Goal: Task Accomplishment & Management: Manage account settings

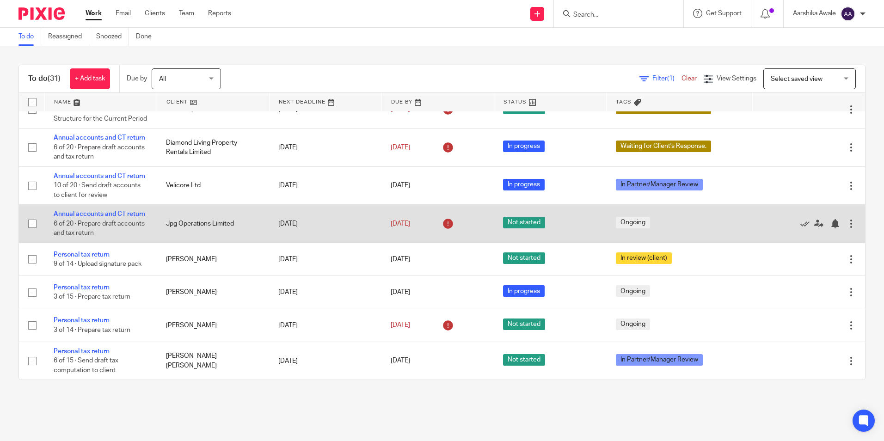
scroll to position [786, 0]
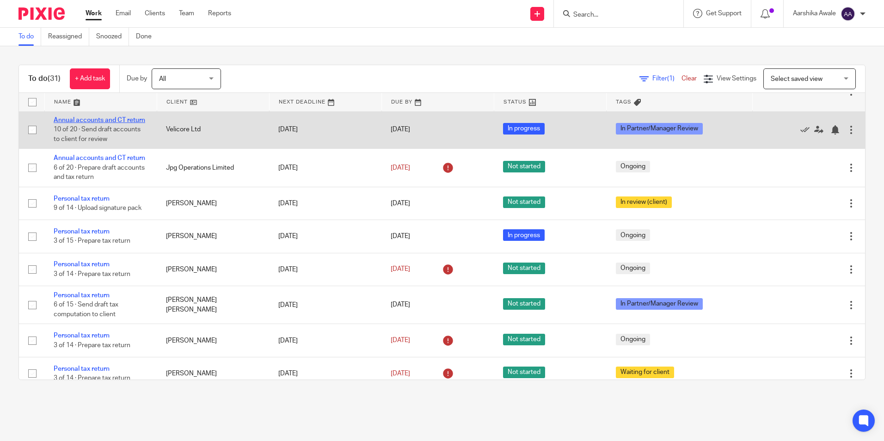
click at [86, 123] on link "Annual accounts and CT return" at bounding box center [99, 120] width 91 height 6
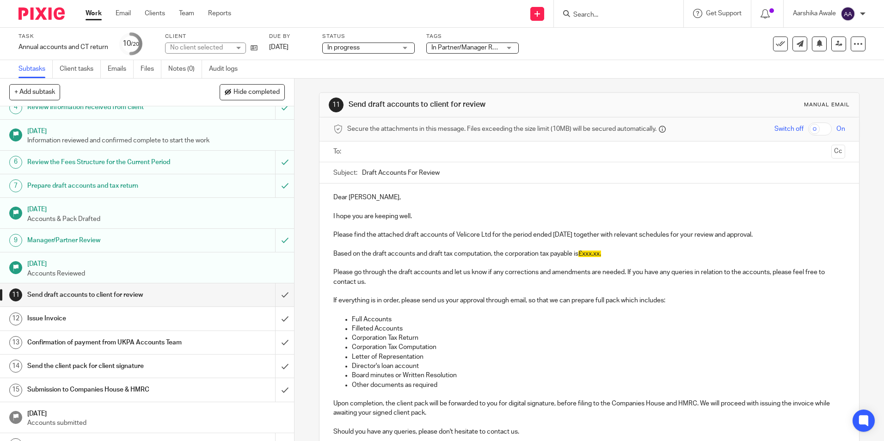
scroll to position [92, 0]
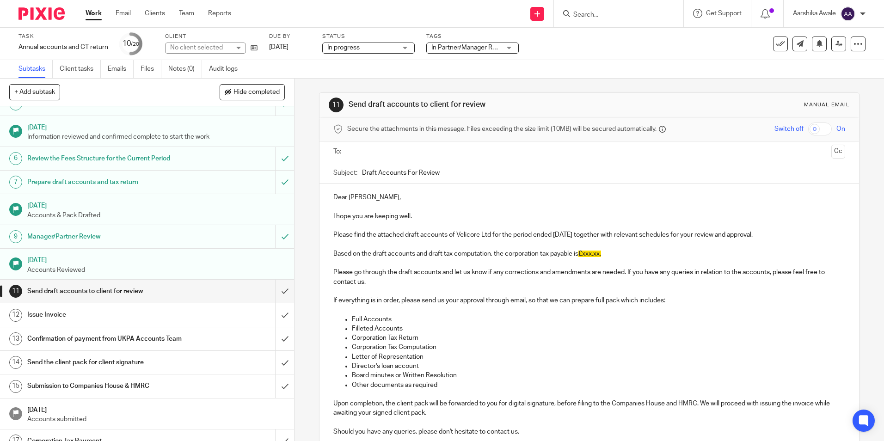
click at [445, 46] on span "In Partner/Manager Review" at bounding box center [470, 47] width 78 height 6
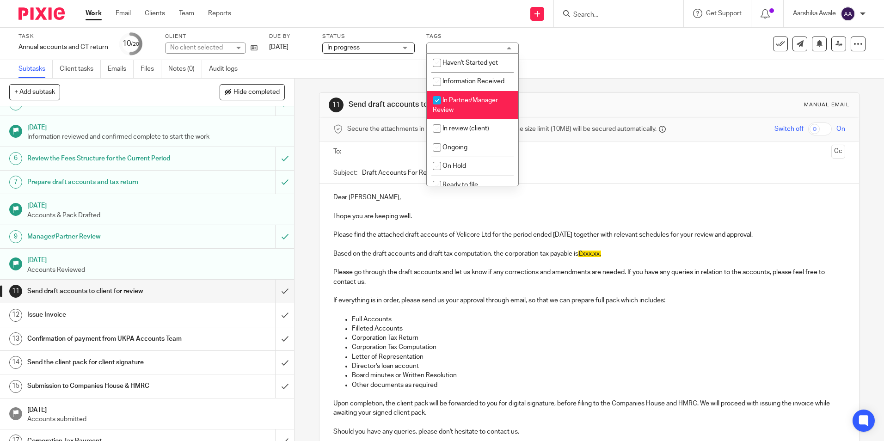
click at [468, 108] on li "In Partner/Manager Review" at bounding box center [472, 105] width 91 height 28
checkbox input "false"
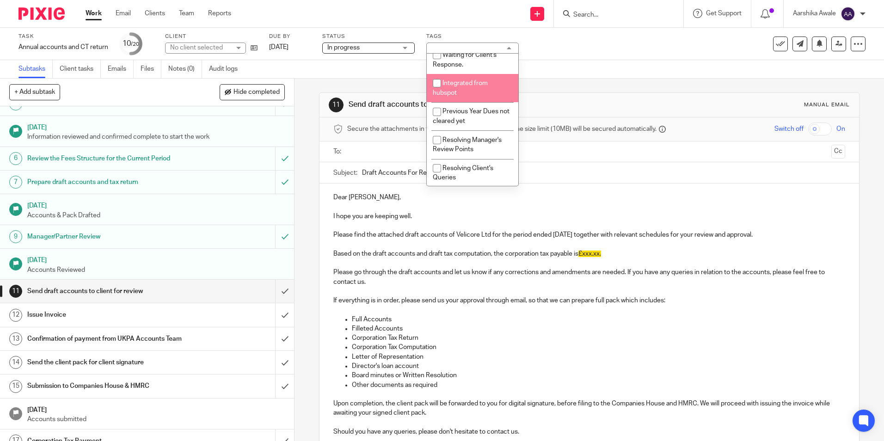
scroll to position [206, 0]
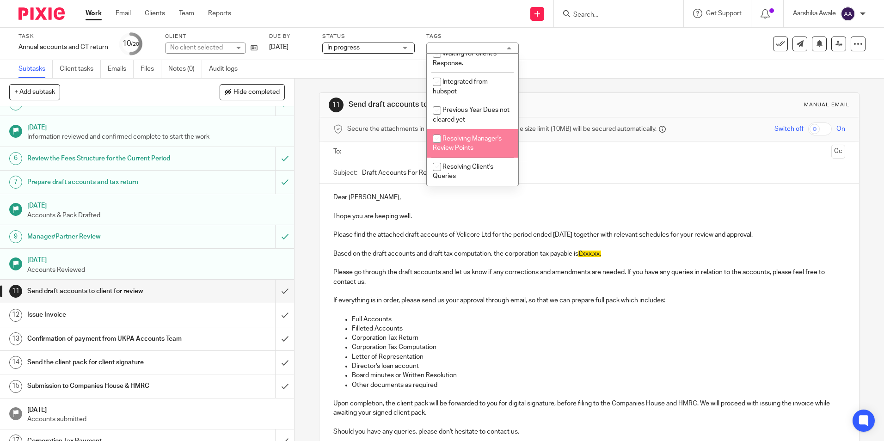
click at [473, 141] on span "Resolving Manager's Review Points" at bounding box center [467, 143] width 69 height 16
checkbox input "true"
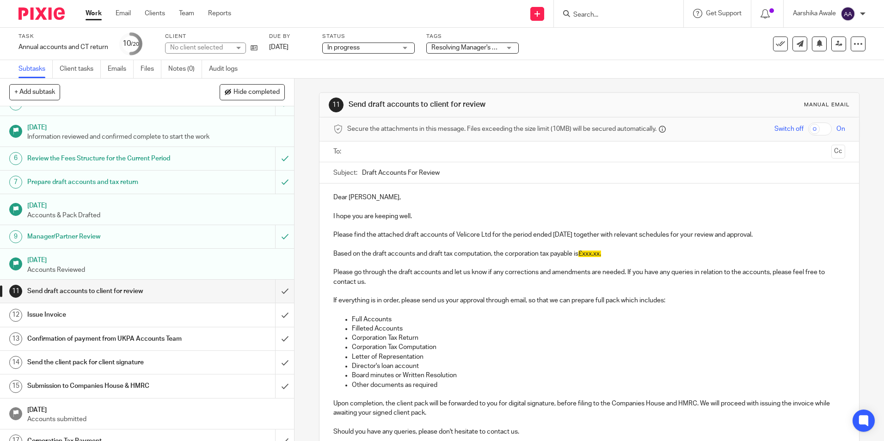
click at [634, 75] on div "Subtasks Client tasks Emails Files Notes (0) Audit logs" at bounding box center [442, 69] width 884 height 18
click at [37, 17] on img at bounding box center [41, 13] width 46 height 12
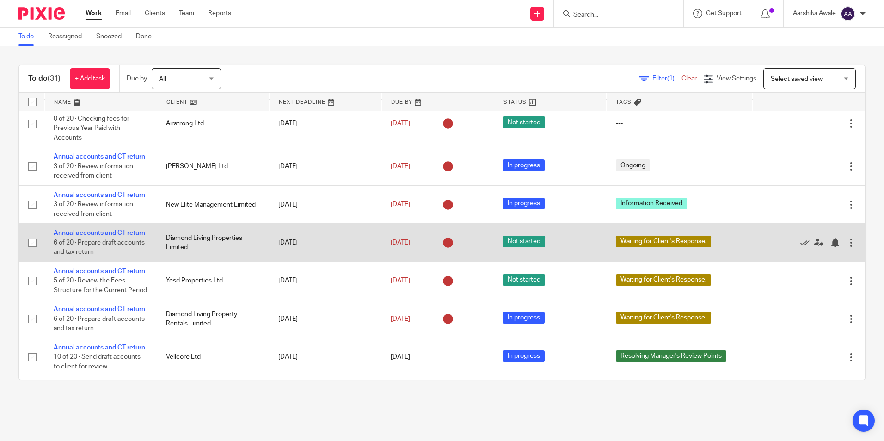
scroll to position [601, 0]
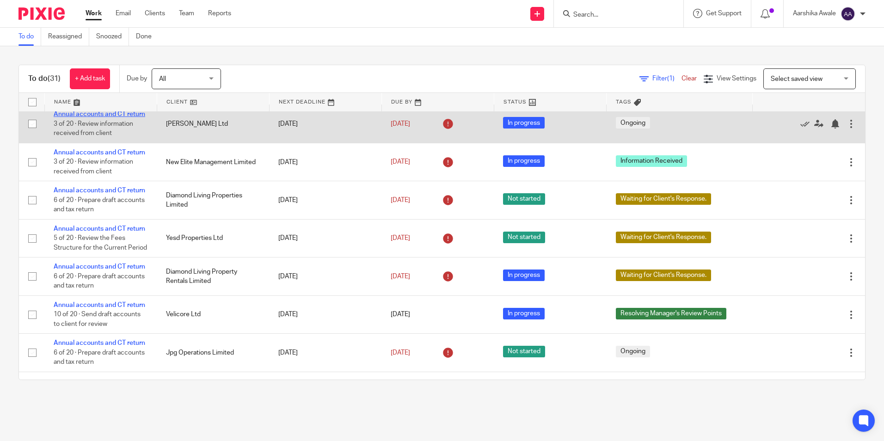
click at [97, 117] on link "Annual accounts and CT return" at bounding box center [99, 114] width 91 height 6
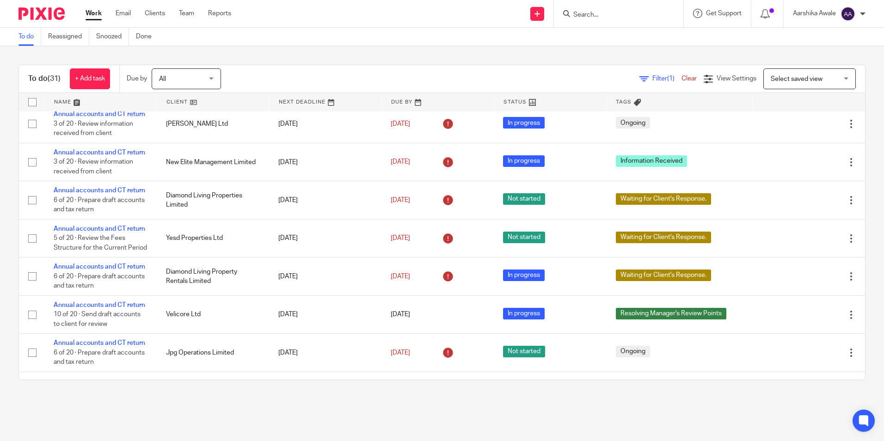
click at [605, 8] on form at bounding box center [621, 14] width 98 height 12
click at [593, 13] on input "Search" at bounding box center [613, 15] width 83 height 8
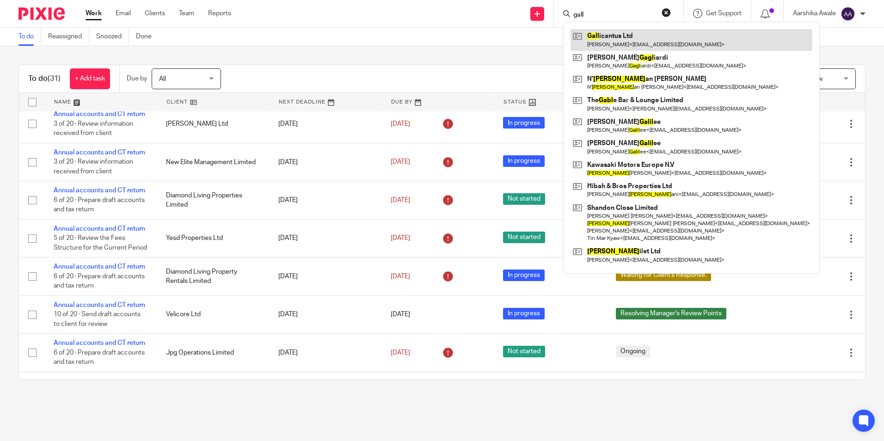
type input "gall"
click at [625, 47] on link at bounding box center [691, 39] width 242 height 21
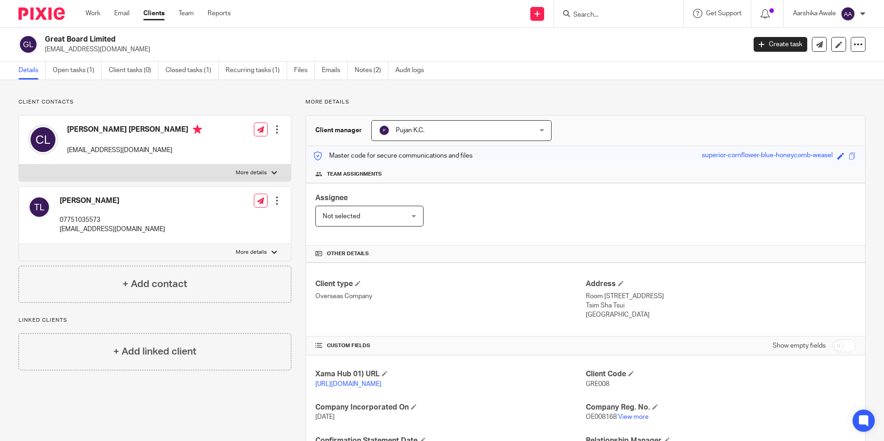
scroll to position [132, 0]
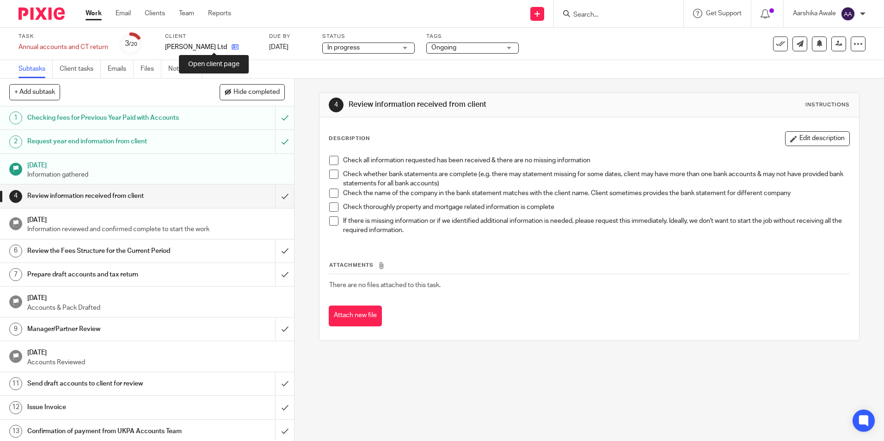
click at [232, 47] on icon at bounding box center [235, 46] width 7 height 7
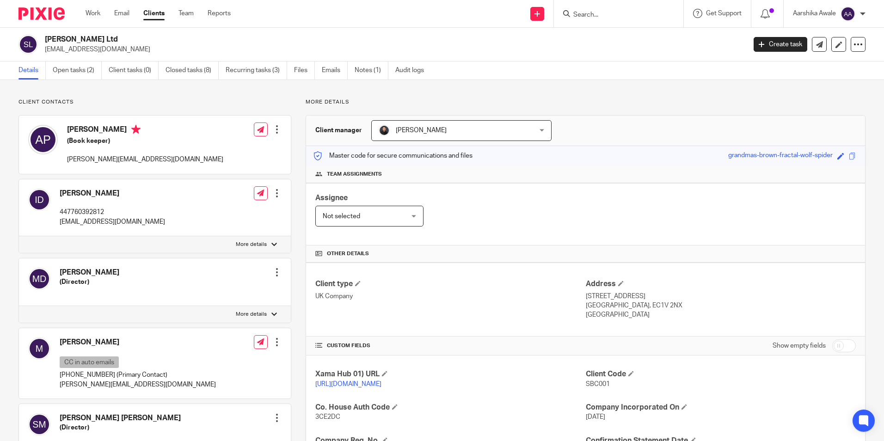
drag, startPoint x: 46, startPoint y: 37, endPoint x: 93, endPoint y: 40, distance: 47.2
click at [93, 40] on h2 "[PERSON_NAME] Ltd" at bounding box center [322, 40] width 555 height 10
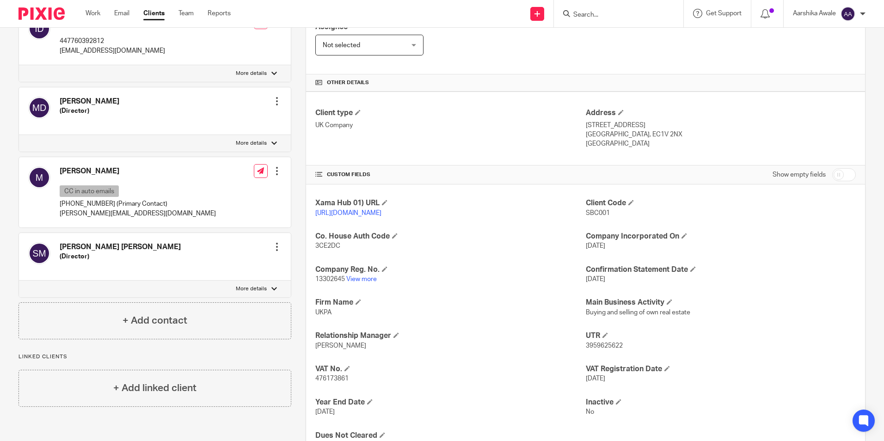
scroll to position [222, 0]
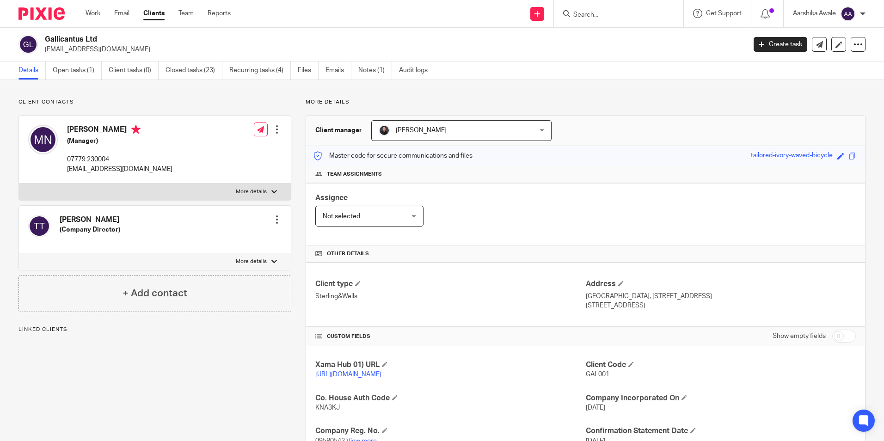
click at [101, 42] on h2 "Gallicantus Ltd" at bounding box center [322, 40] width 555 height 10
click at [130, 36] on h2 "Gallicantus Ltd" at bounding box center [322, 40] width 555 height 10
click at [585, 18] on input "Search" at bounding box center [613, 15] width 83 height 8
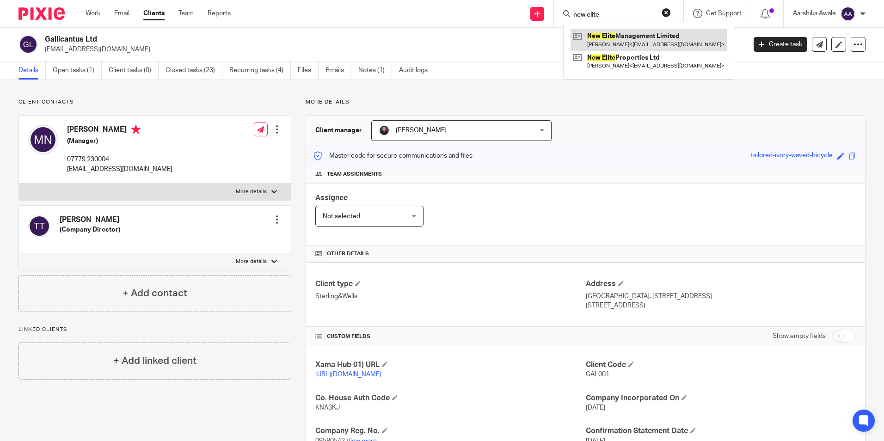
type input "new elite"
click at [621, 36] on link at bounding box center [648, 39] width 156 height 21
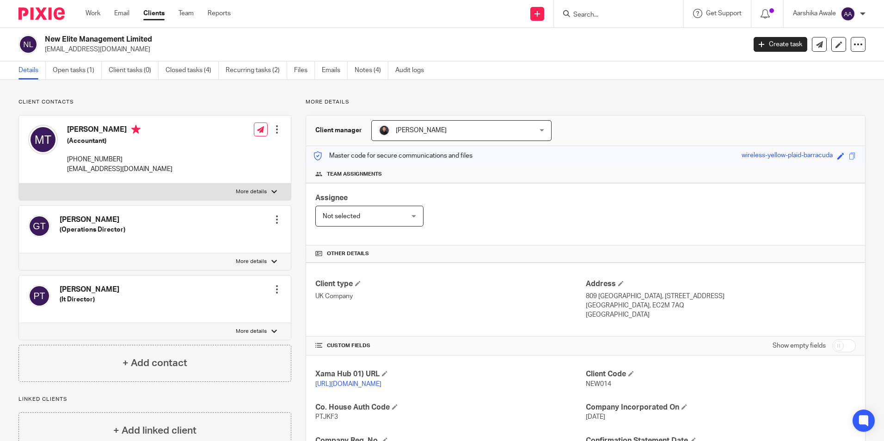
click at [608, 16] on input "Search" at bounding box center [613, 15] width 83 height 8
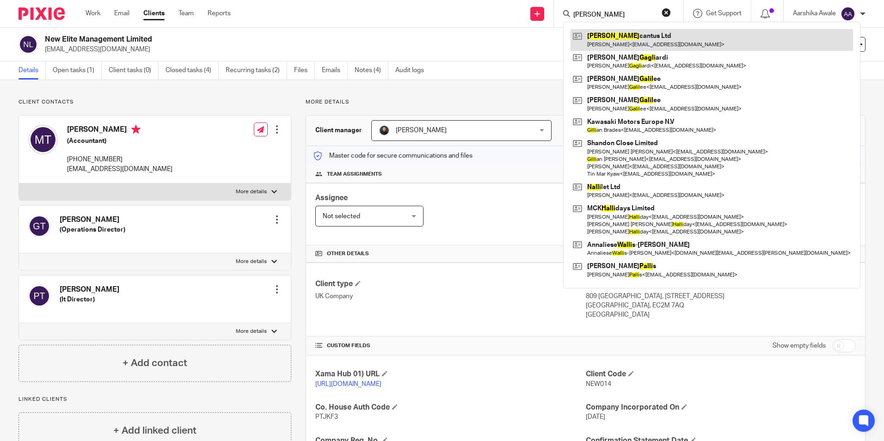
type input "[PERSON_NAME]"
click at [626, 32] on link at bounding box center [711, 39] width 282 height 21
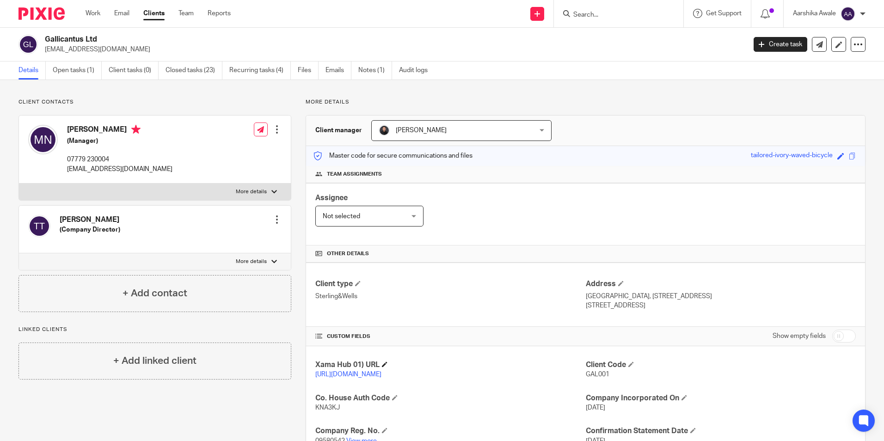
scroll to position [139, 0]
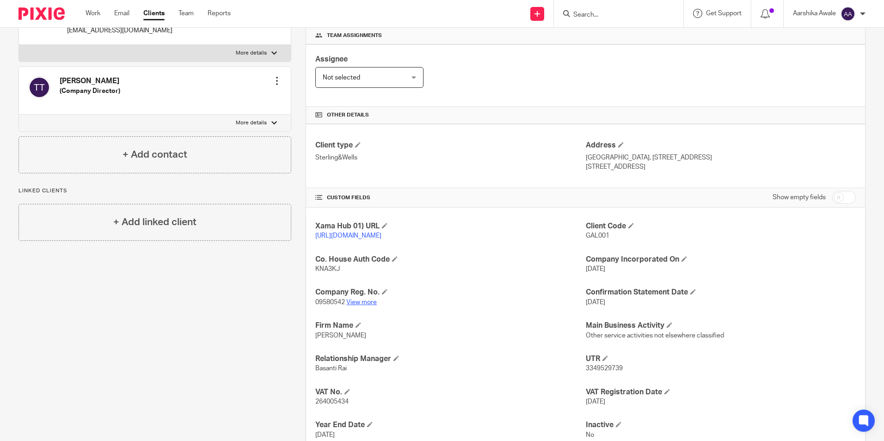
click at [359, 305] on link "View more" at bounding box center [361, 302] width 30 height 6
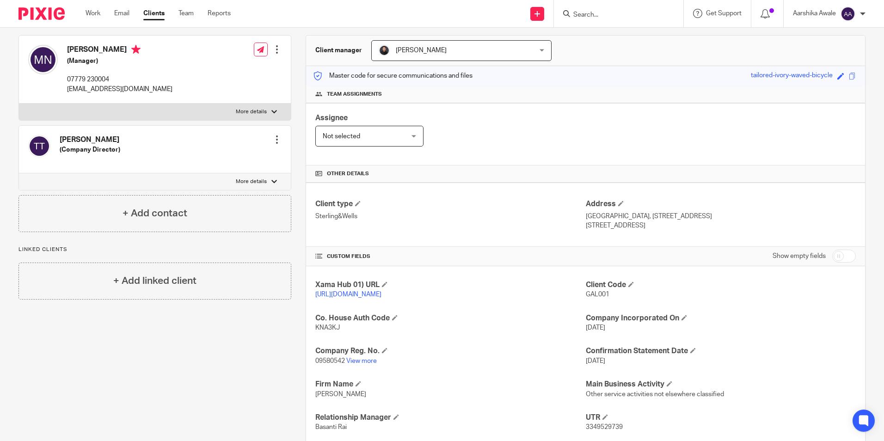
scroll to position [0, 0]
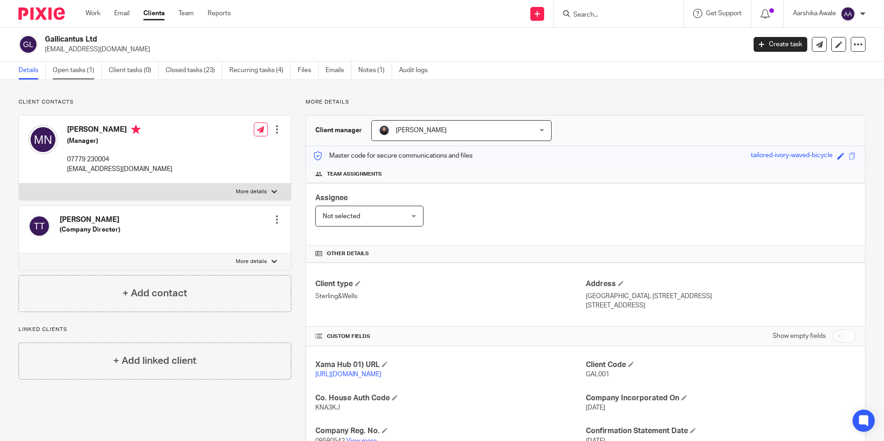
click at [91, 65] on link "Open tasks (1)" at bounding box center [77, 70] width 49 height 18
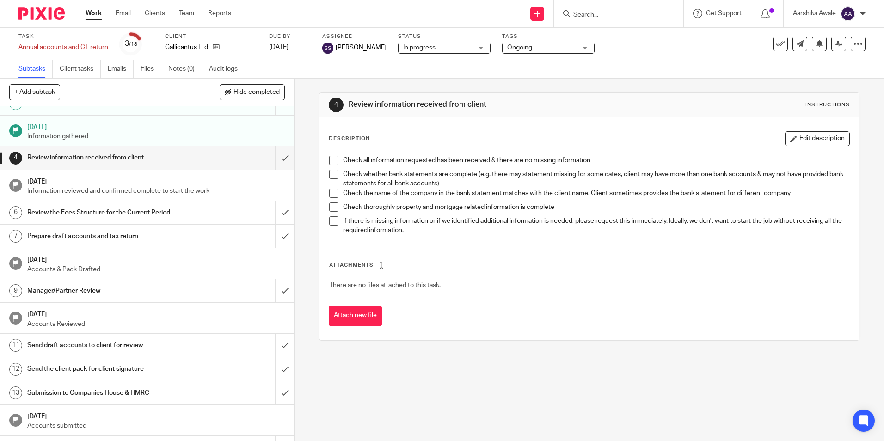
scroll to position [128, 0]
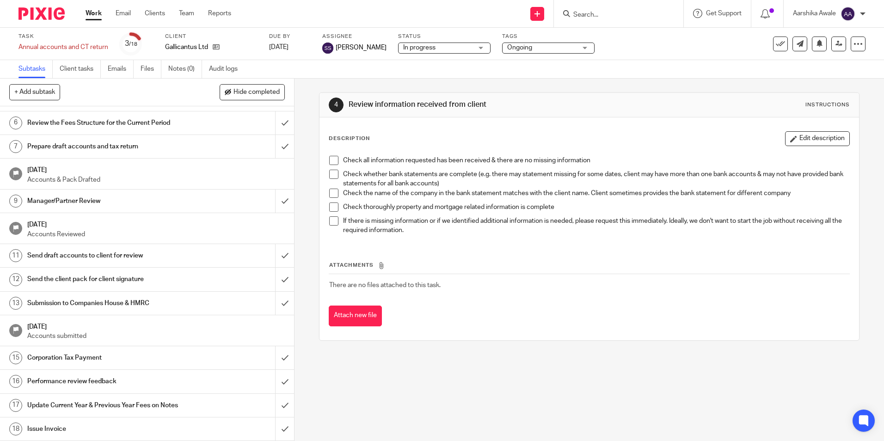
click at [88, 277] on h1 "Send the client pack for client signature" at bounding box center [106, 279] width 159 height 14
